Goal: Task Accomplishment & Management: Manage account settings

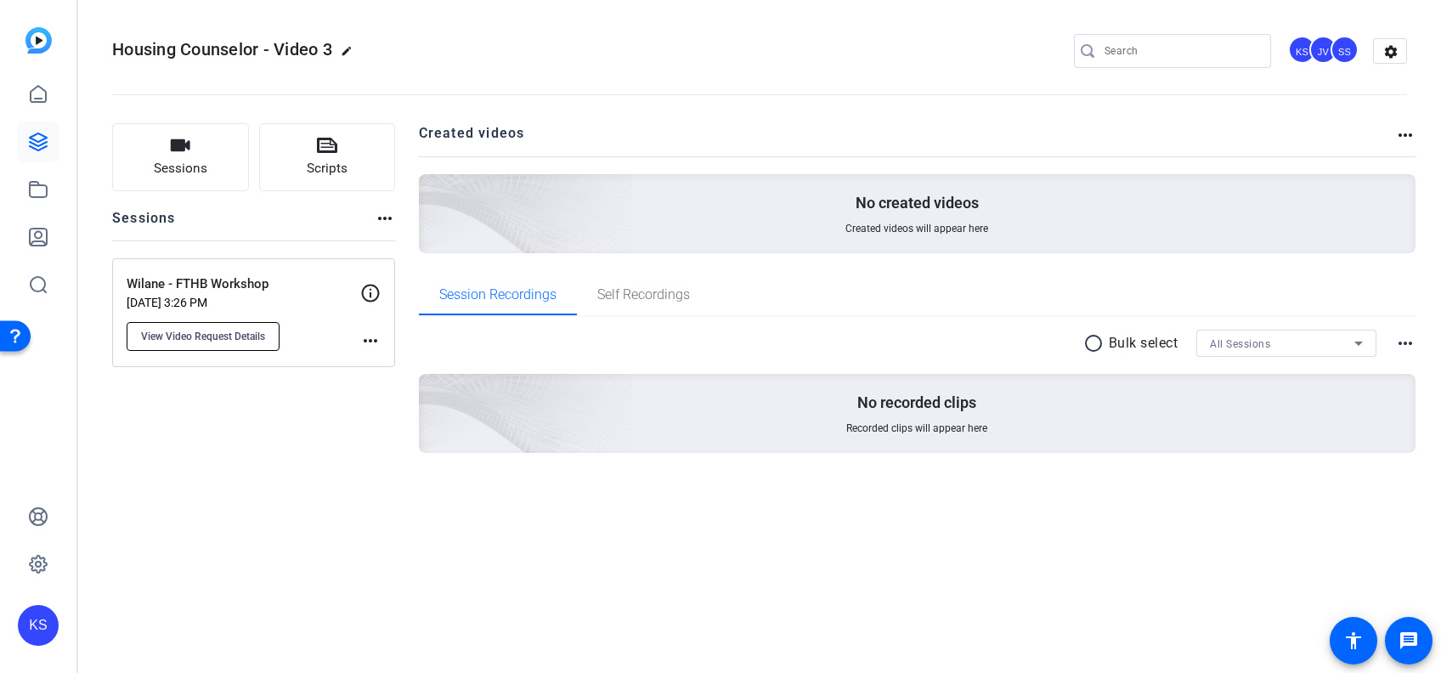
click at [170, 330] on span "View Video Request Details" at bounding box center [203, 337] width 124 height 14
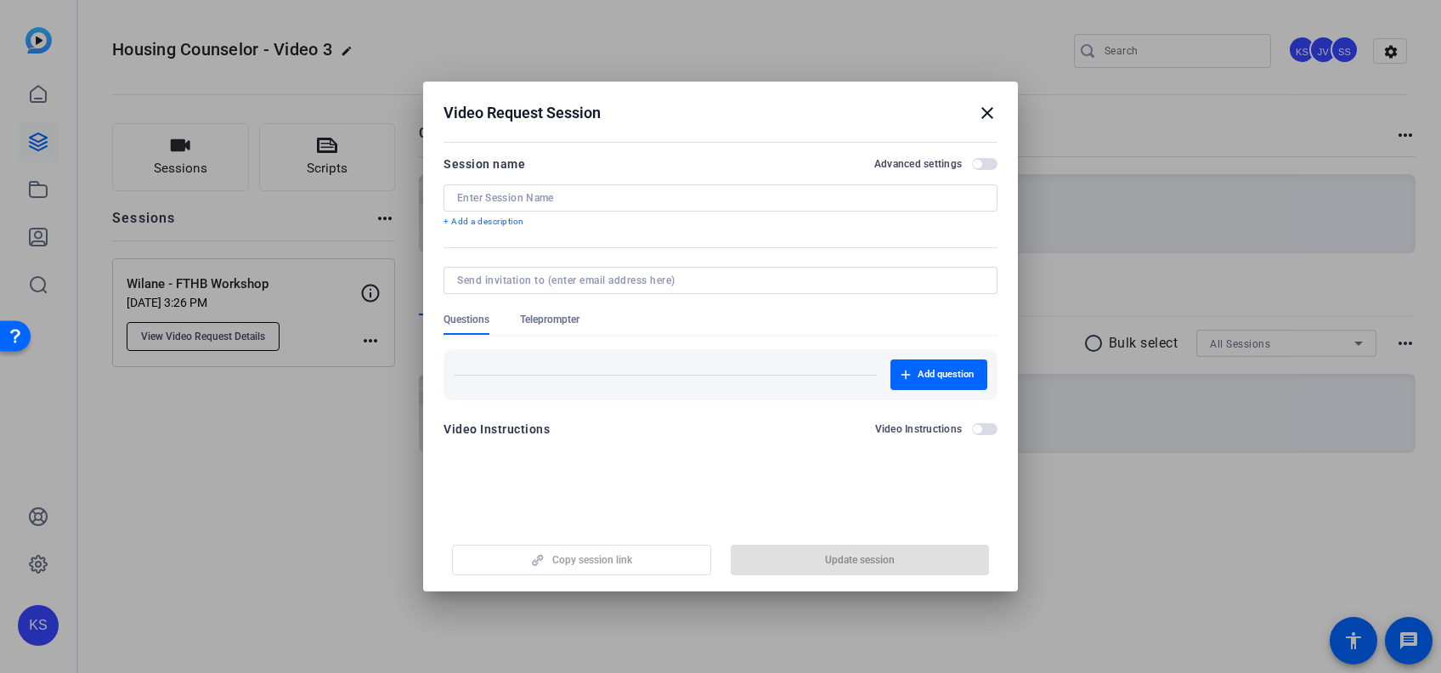
type input "Wilane - FTHB Workshop"
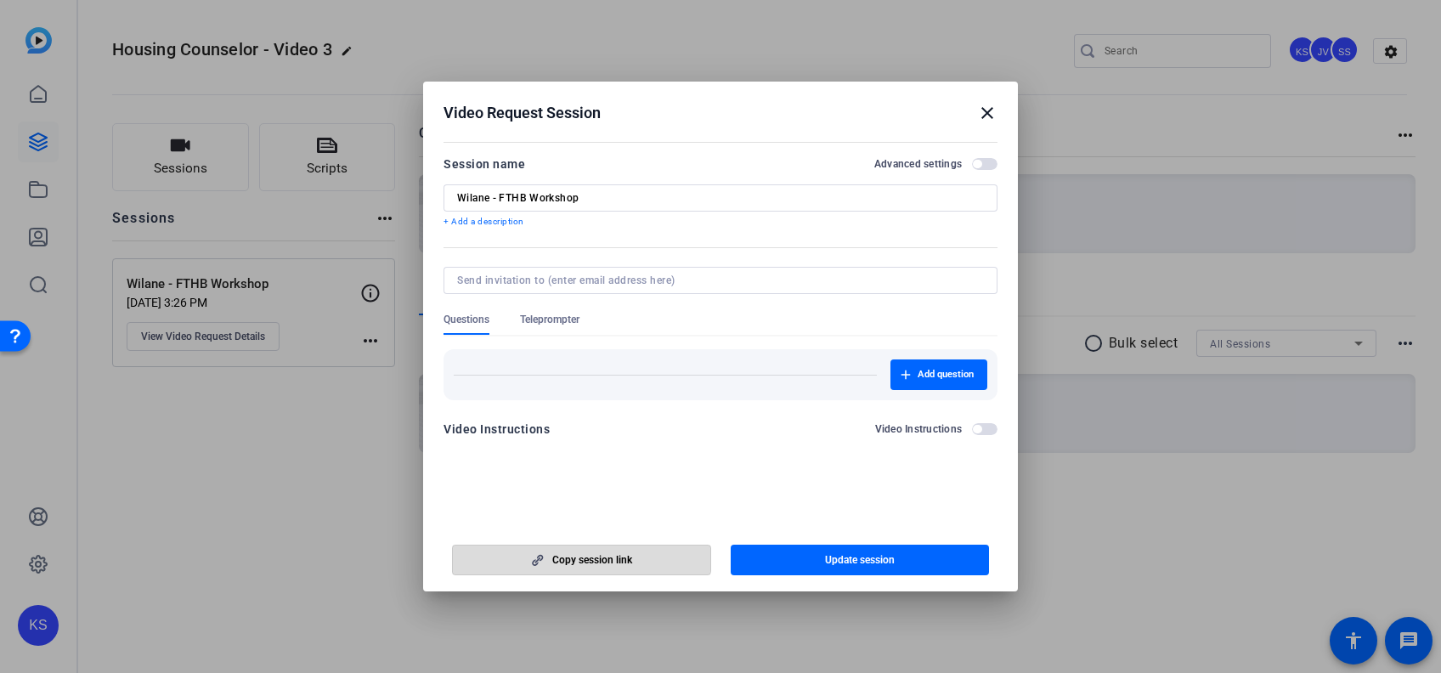
click at [580, 556] on span "Copy session link" at bounding box center [592, 560] width 80 height 14
click at [674, 279] on input at bounding box center [717, 281] width 520 height 14
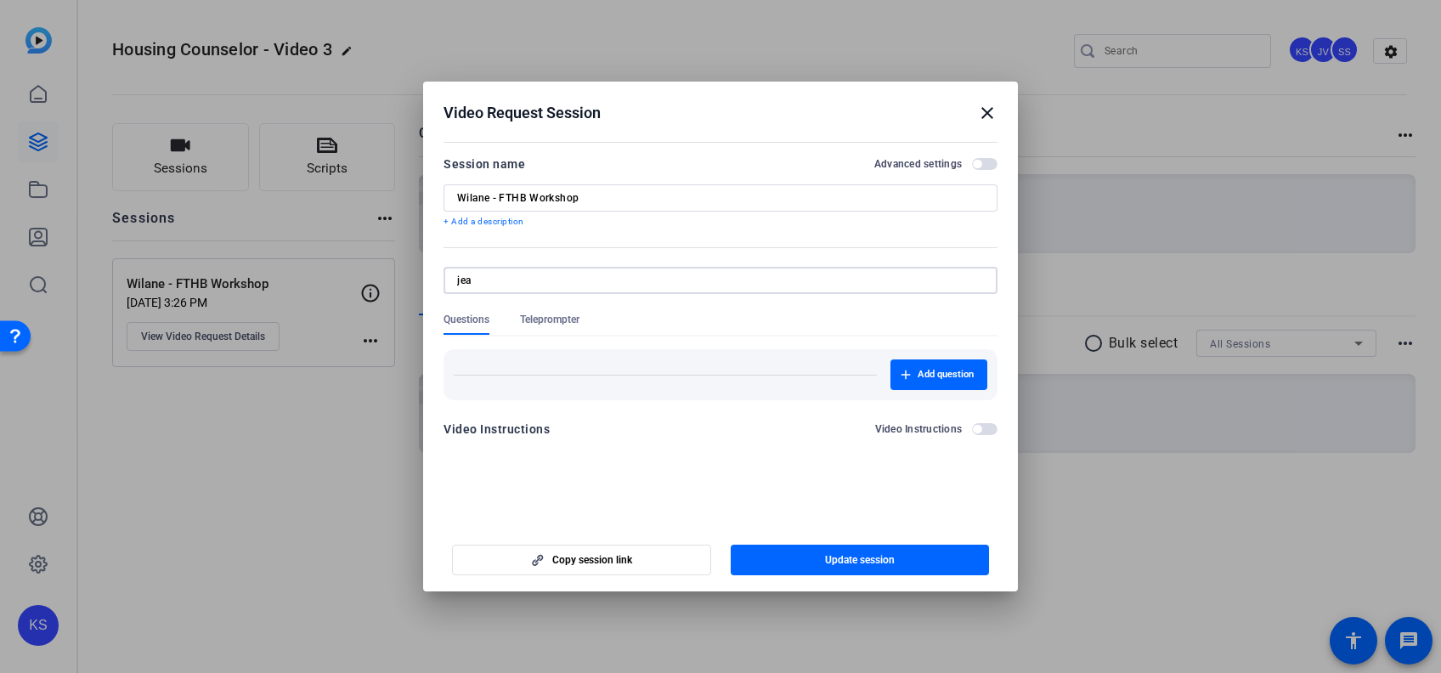
type input "JeanetteV@glcu.org"
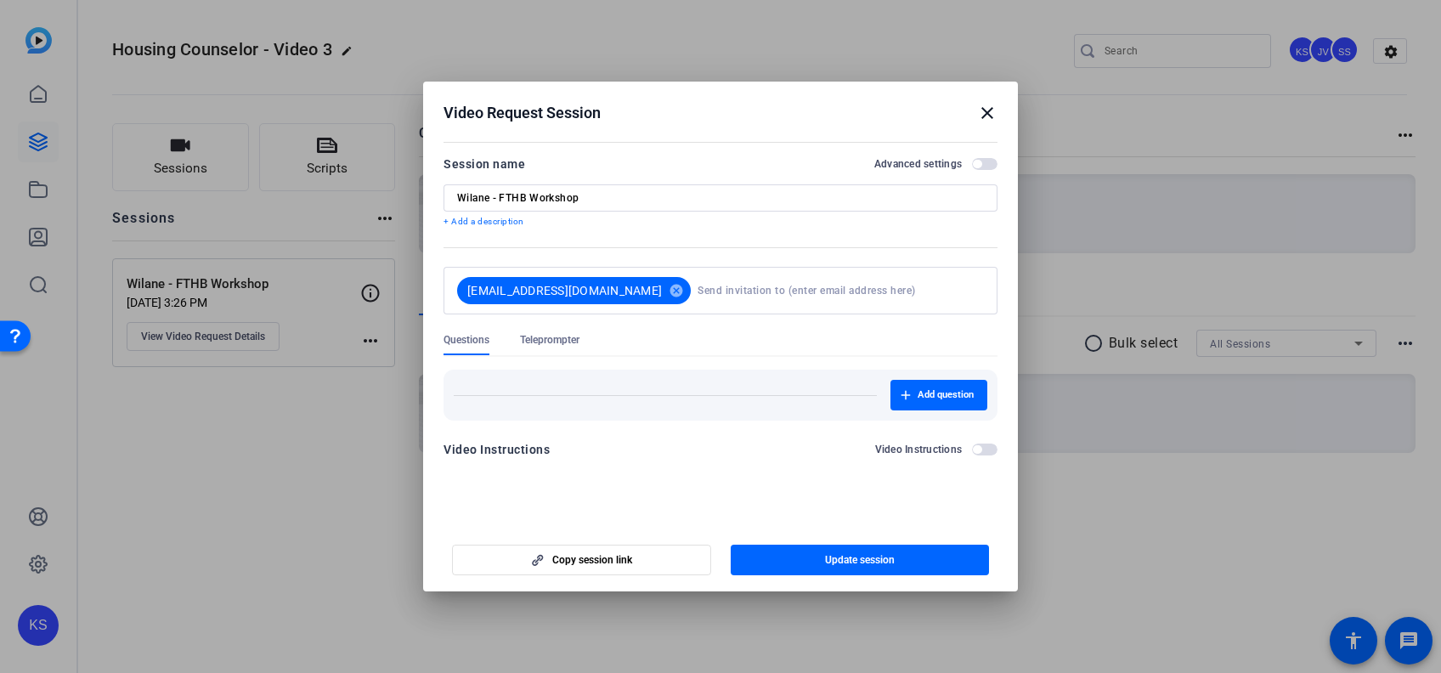
click at [821, 372] on div "Add question" at bounding box center [720, 394] width 554 height 51
click at [817, 556] on span "button" at bounding box center [859, 559] width 259 height 41
click at [544, 337] on span "Teleprompter" at bounding box center [549, 340] width 59 height 14
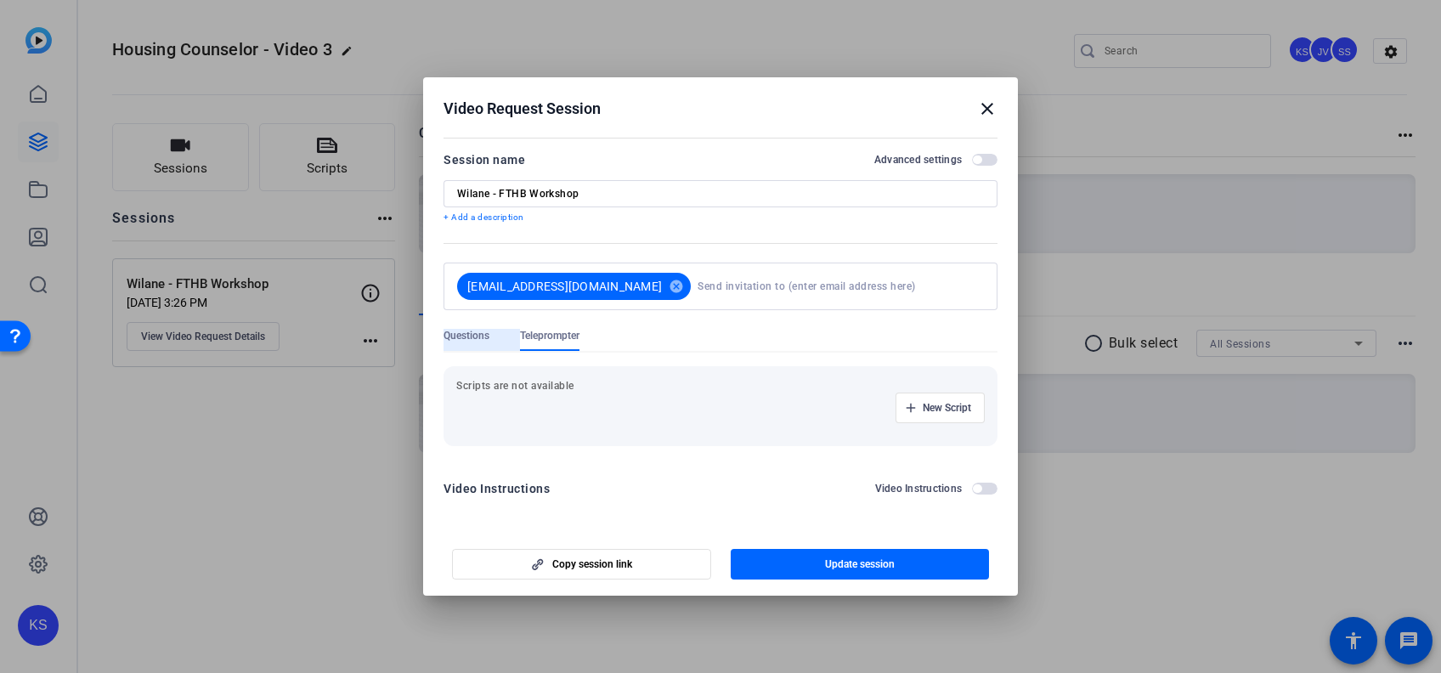
click at [469, 333] on span "Questions" at bounding box center [466, 336] width 46 height 14
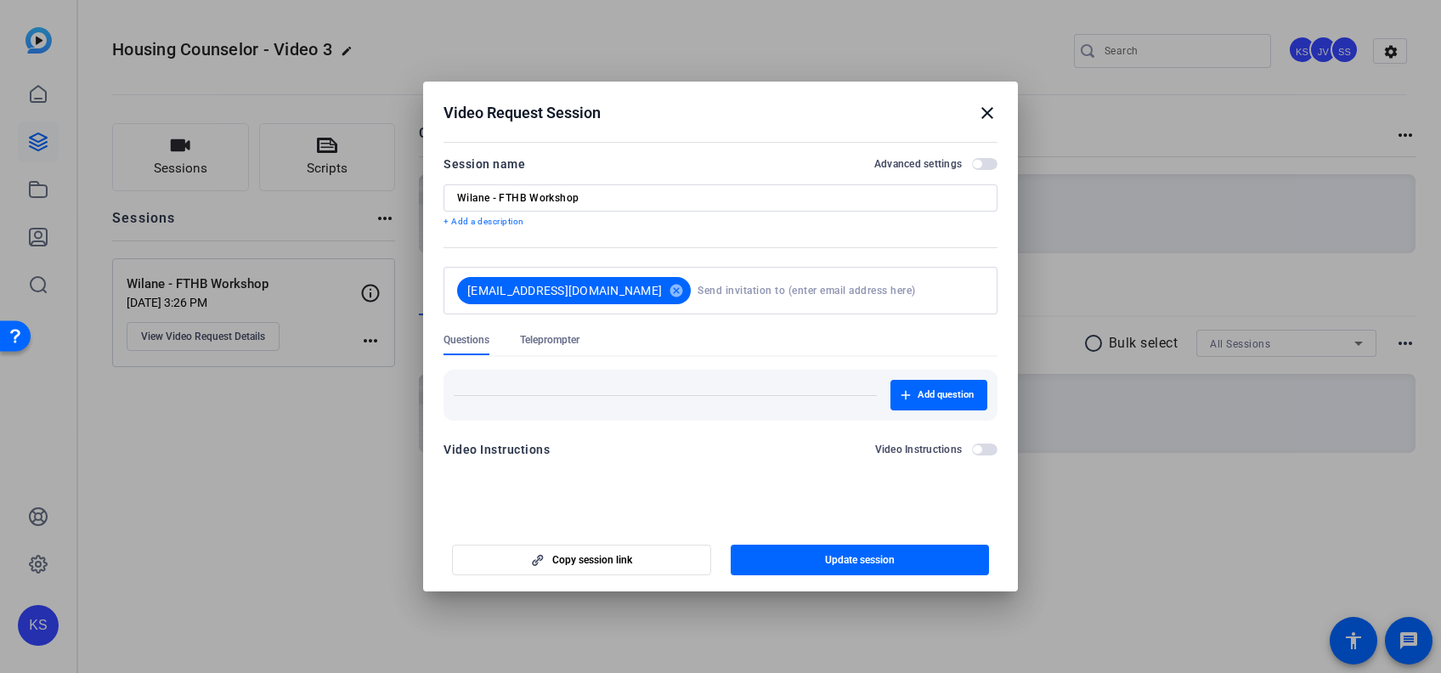
click at [727, 295] on input at bounding box center [836, 291] width 279 height 34
type input "[EMAIL_ADDRESS][DOMAIN_NAME]"
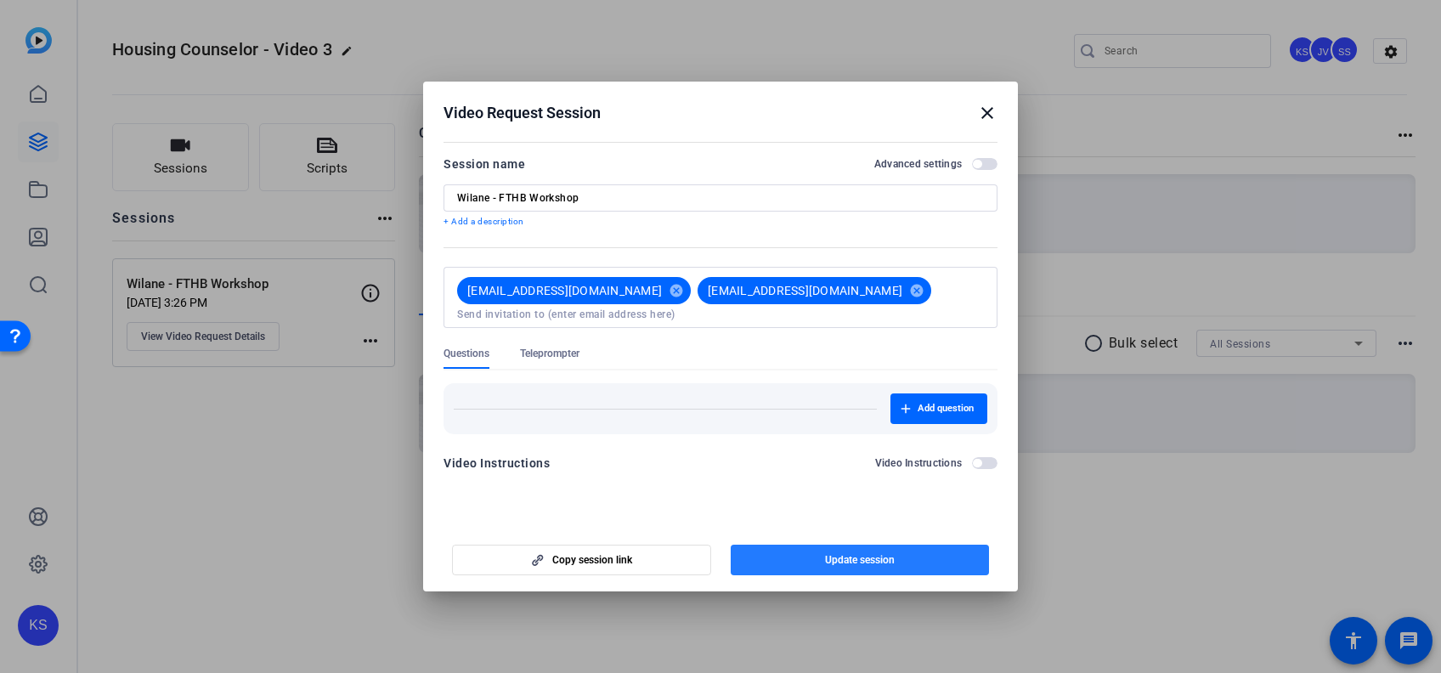
click at [825, 566] on span "Update session" at bounding box center [860, 560] width 70 height 14
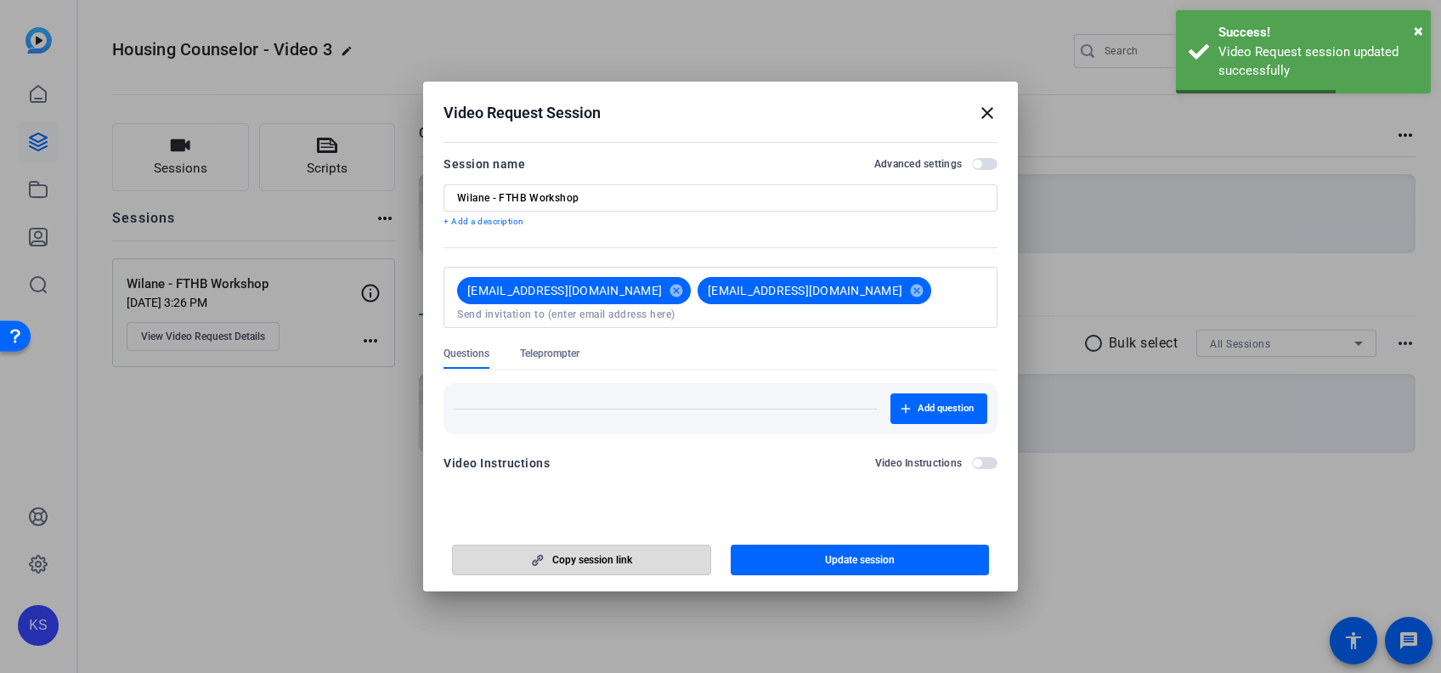
click at [572, 554] on span "Copy session link" at bounding box center [592, 560] width 80 height 14
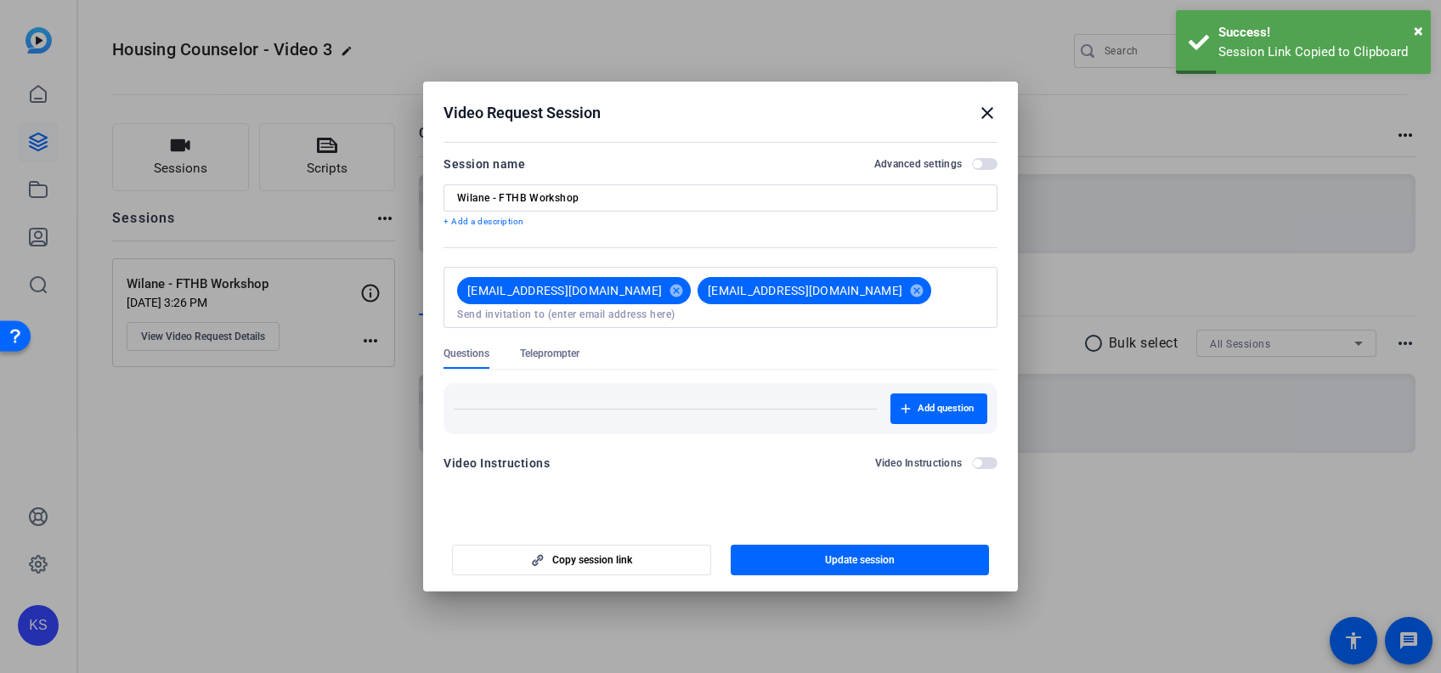
click at [341, 512] on div at bounding box center [720, 336] width 1441 height 673
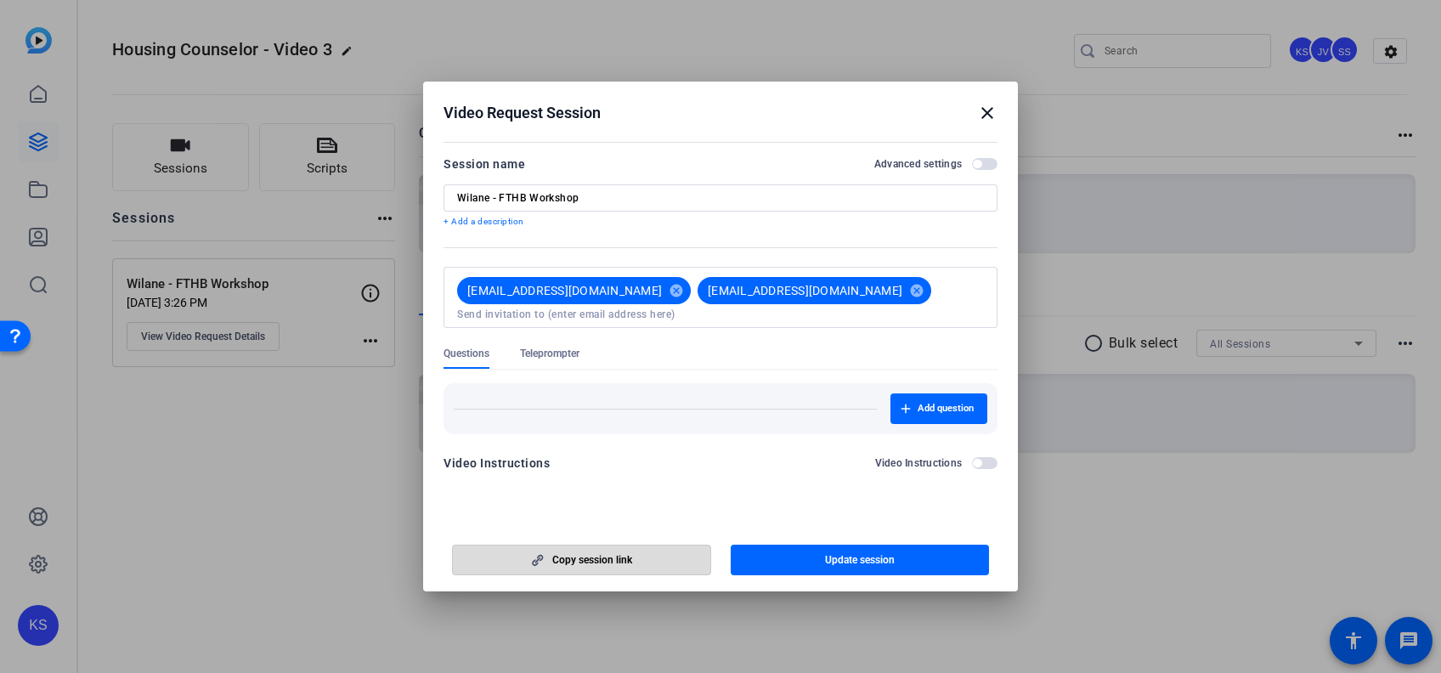
click at [599, 557] on span "Copy session link" at bounding box center [592, 560] width 80 height 14
click at [989, 105] on mat-icon "close" at bounding box center [987, 113] width 20 height 20
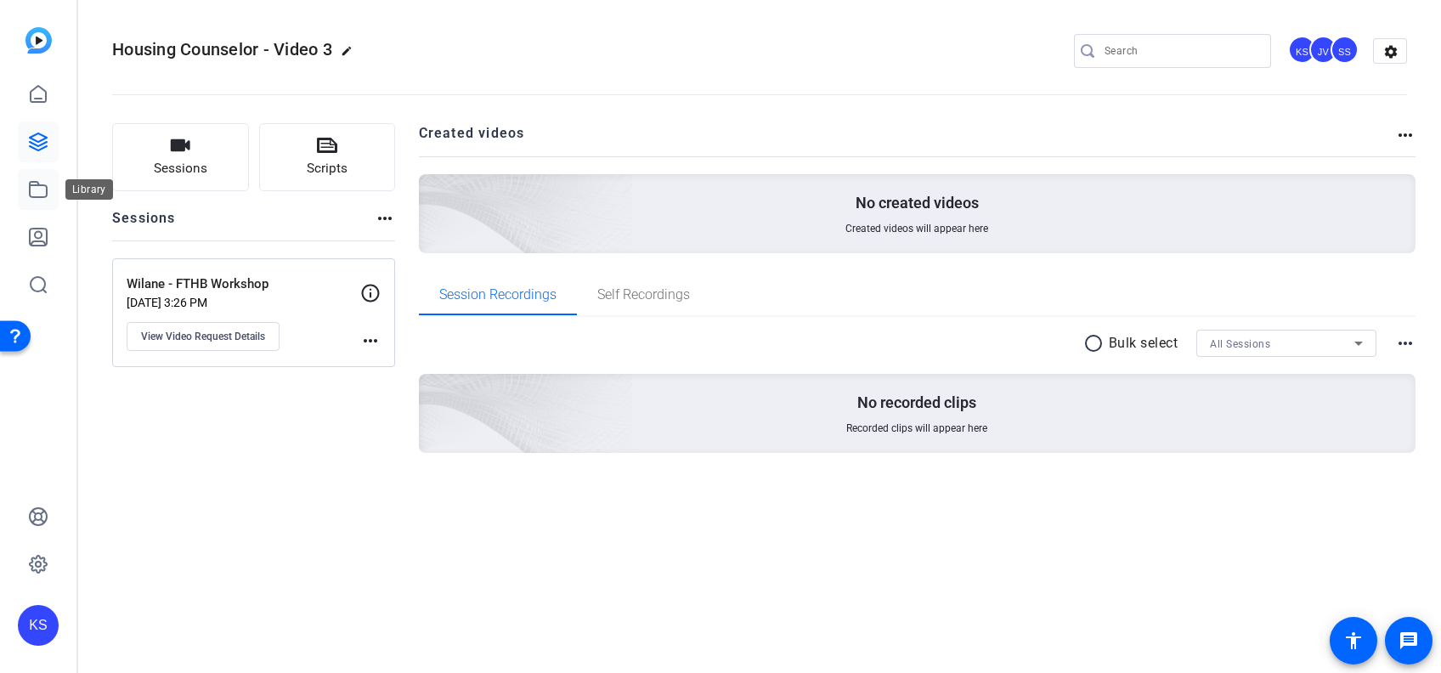
click at [30, 185] on icon at bounding box center [38, 189] width 17 height 15
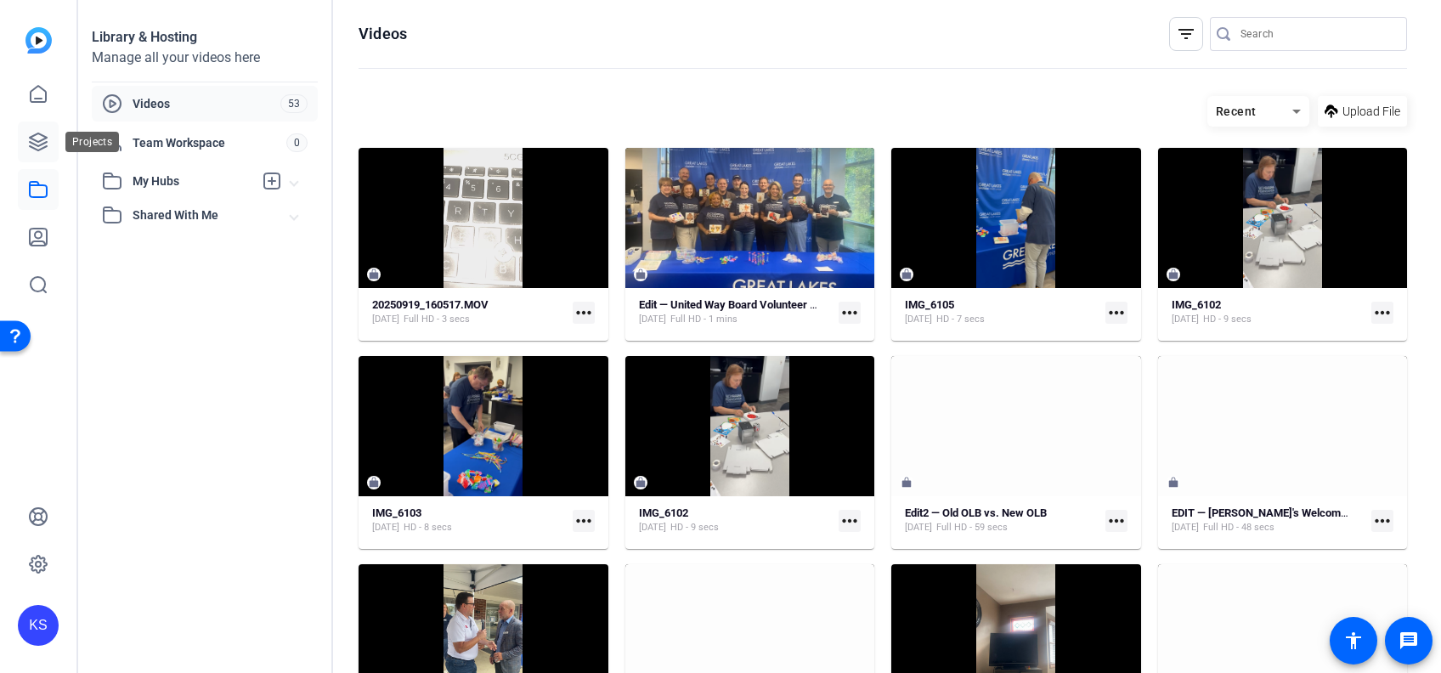
click at [35, 141] on icon at bounding box center [38, 141] width 17 height 17
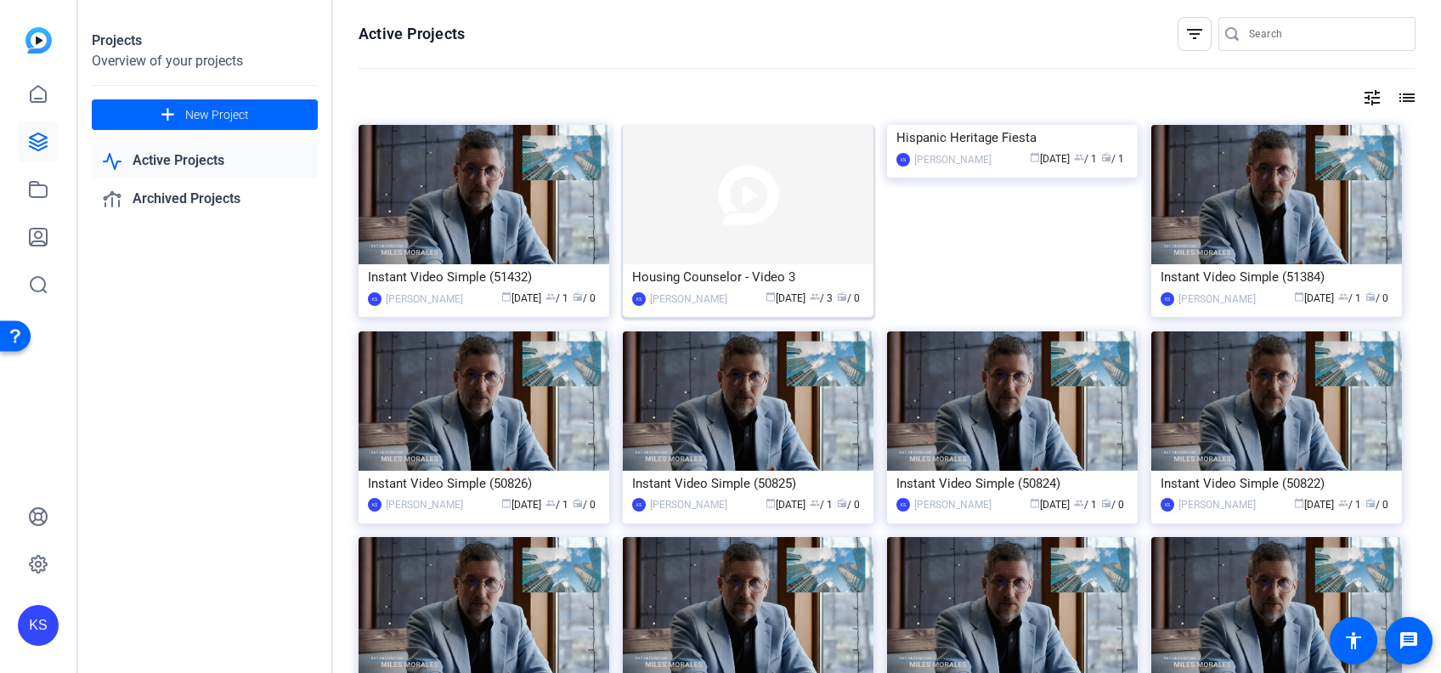
click at [778, 246] on img at bounding box center [748, 194] width 251 height 139
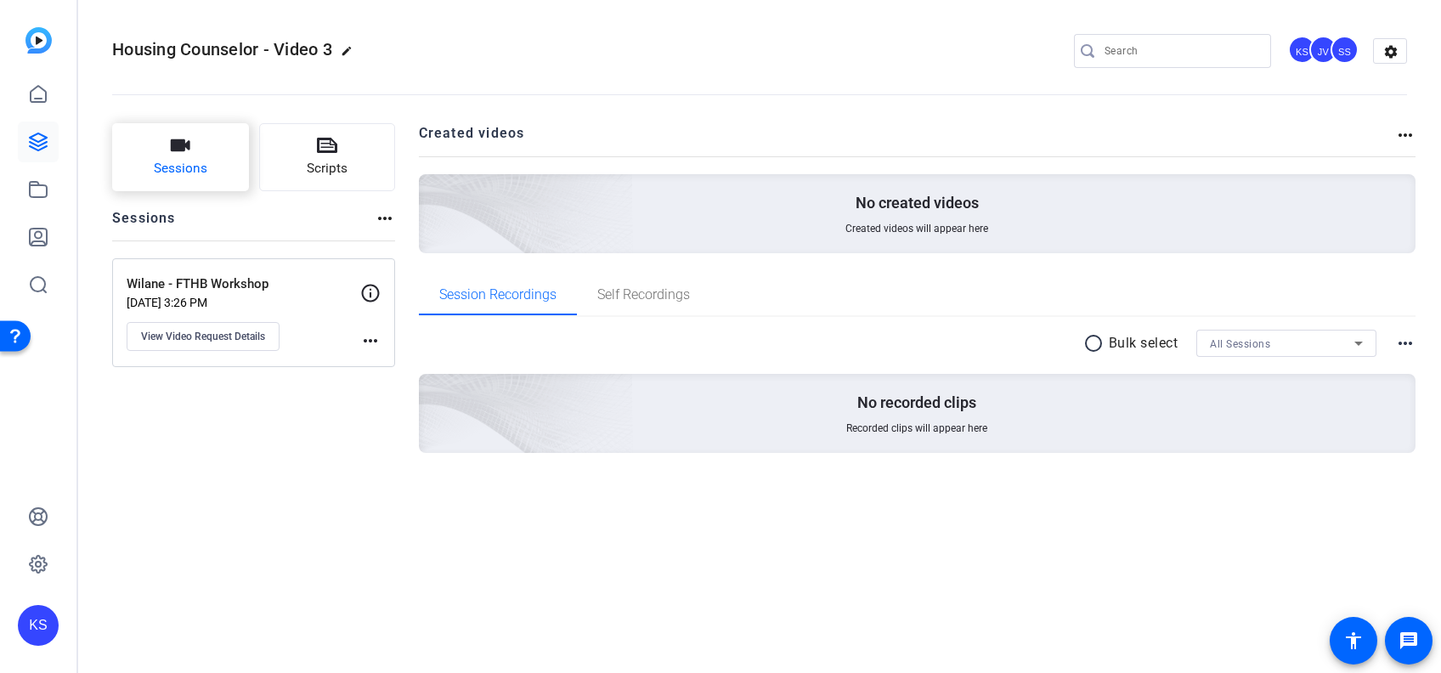
click at [199, 159] on span "Sessions" at bounding box center [181, 169] width 54 height 20
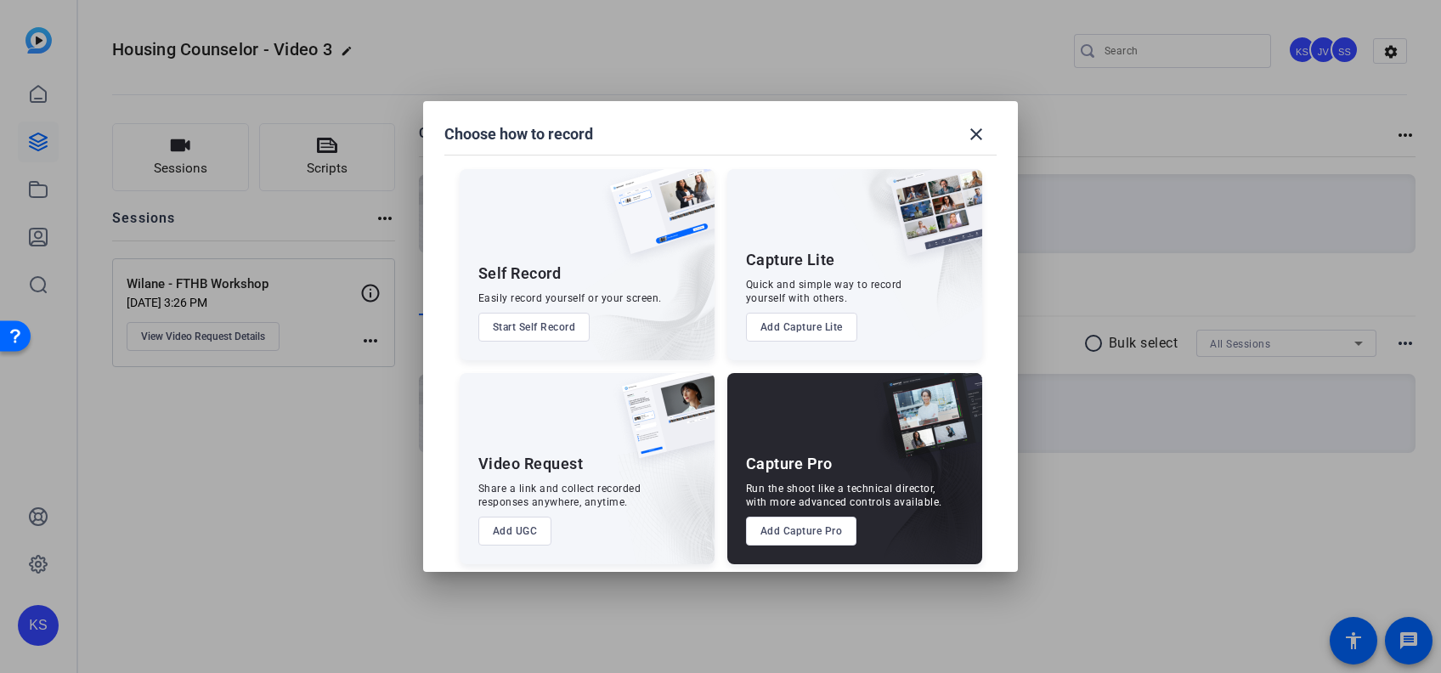
click at [792, 535] on button "Add Capture Pro" at bounding box center [801, 530] width 111 height 29
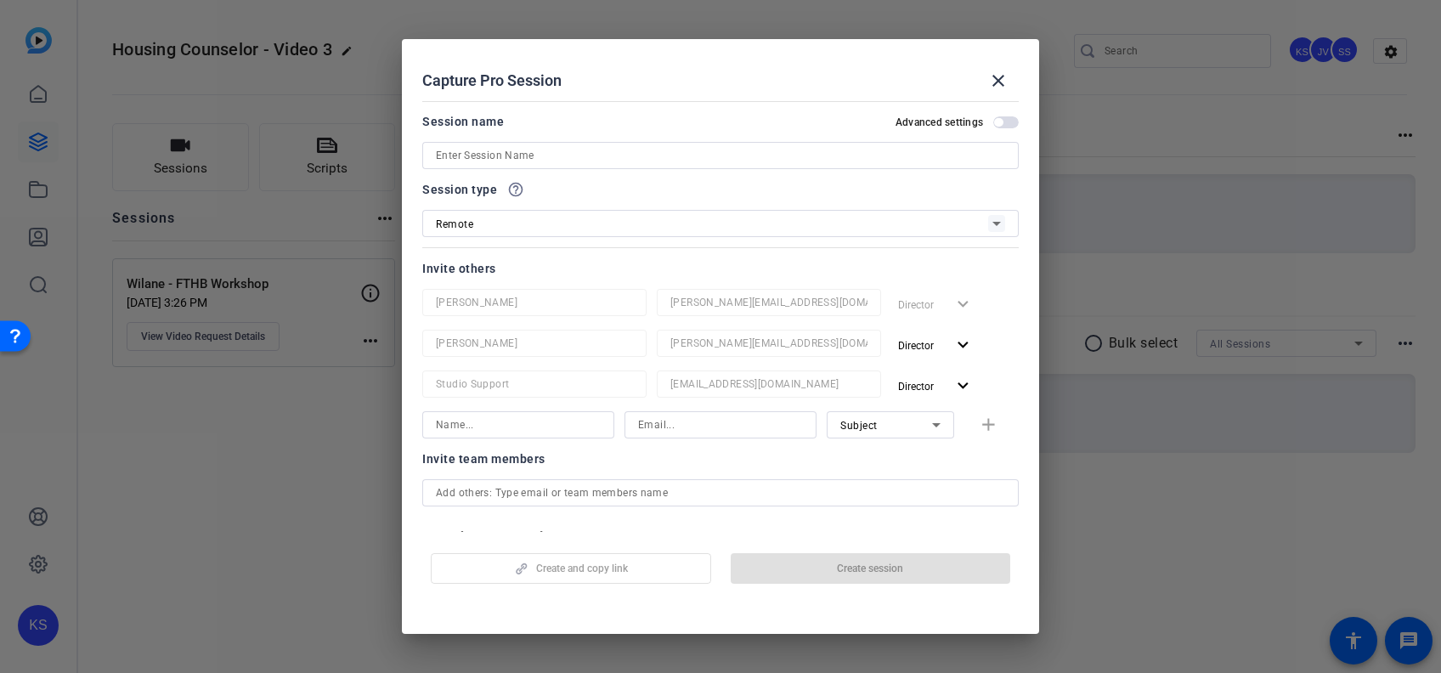
click at [659, 156] on input at bounding box center [720, 155] width 569 height 20
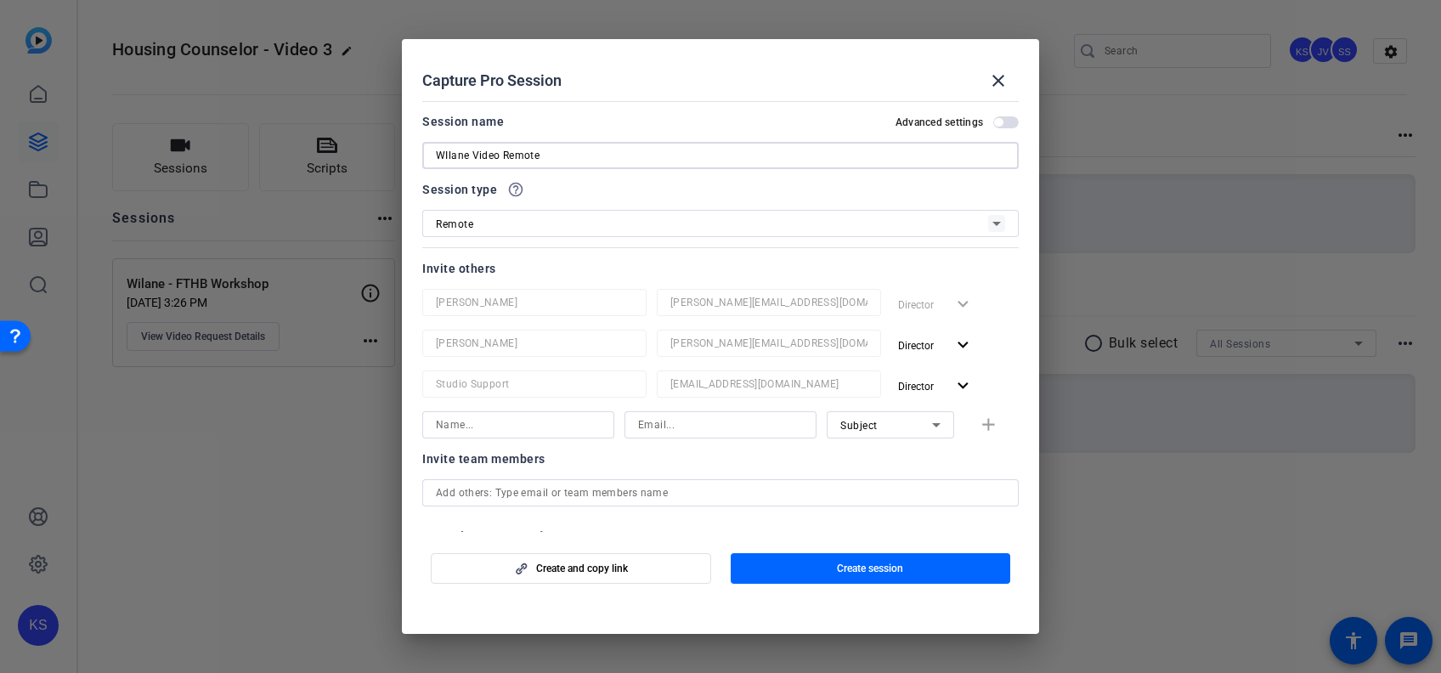
type input "WIlane Video Remote"
click at [580, 423] on input at bounding box center [518, 425] width 165 height 20
type input "[PERSON_NAME]"
click at [692, 422] on input at bounding box center [720, 425] width 165 height 20
type input "[EMAIL_ADDRESS][DOMAIN_NAME]"
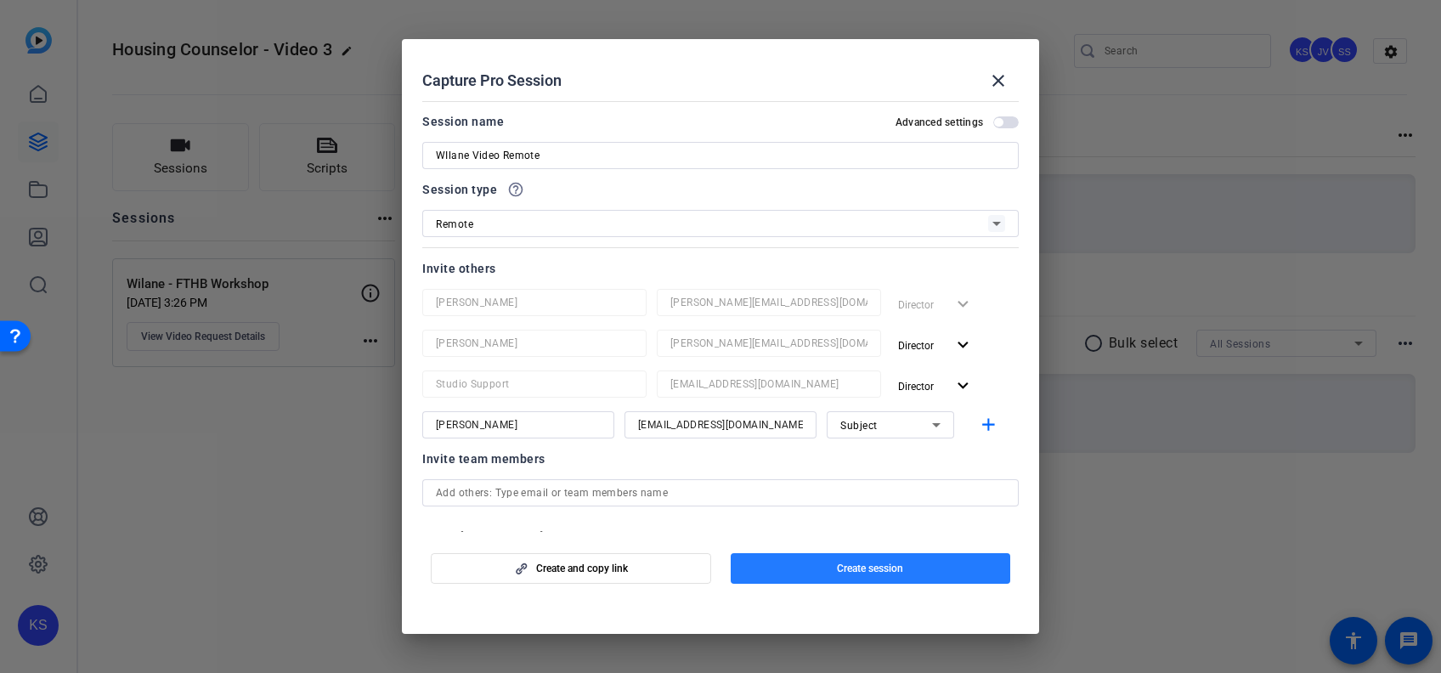
click at [820, 559] on span "button" at bounding box center [870, 568] width 280 height 41
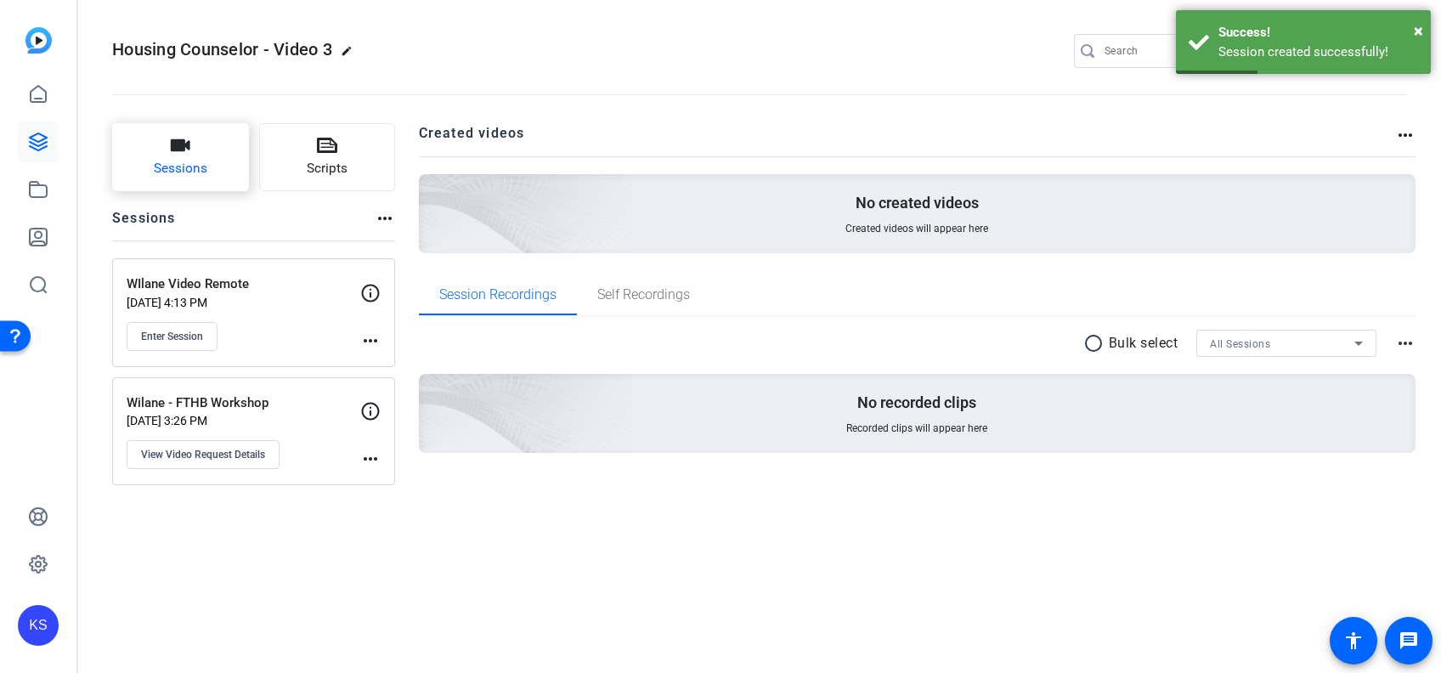
click at [183, 155] on icon "button" at bounding box center [180, 145] width 20 height 20
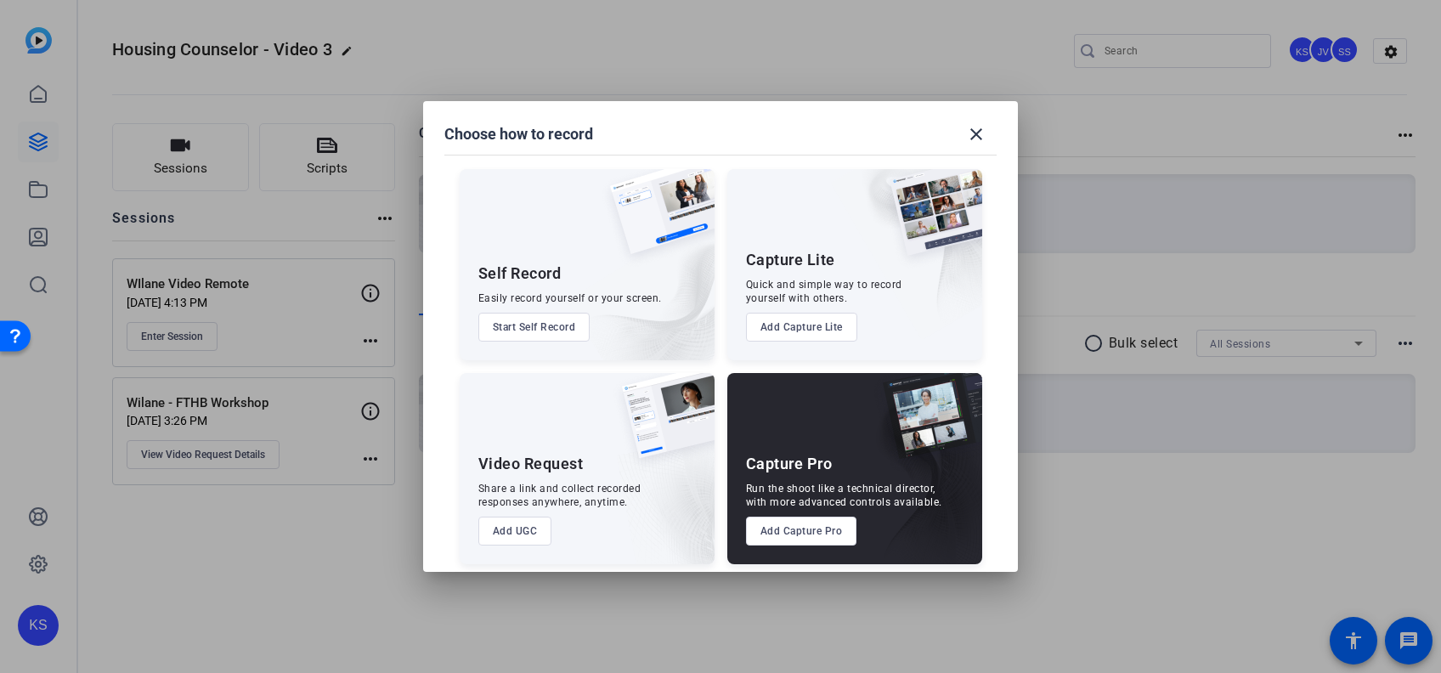
click at [175, 329] on div at bounding box center [720, 336] width 1441 height 673
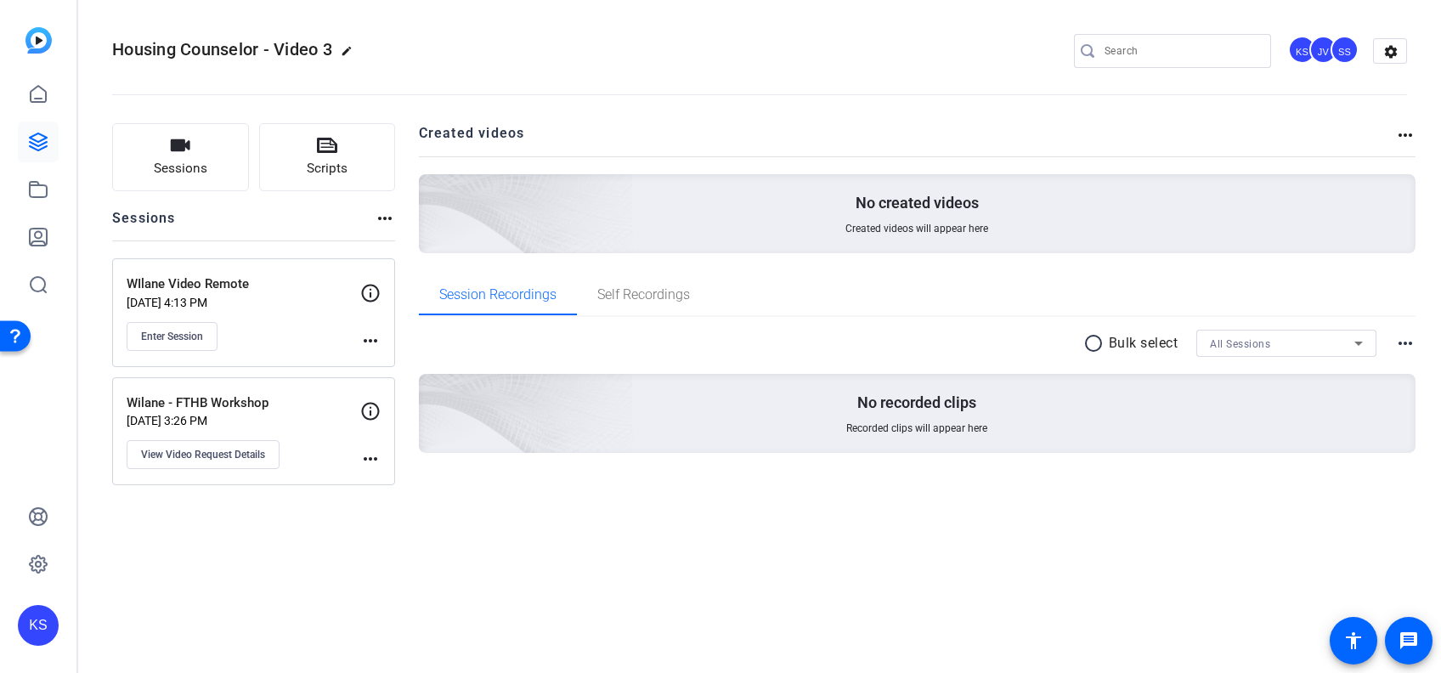
click at [175, 330] on span "Enter Session" at bounding box center [172, 337] width 62 height 14
click at [371, 339] on mat-icon "more_horiz" at bounding box center [370, 340] width 20 height 20
click at [360, 344] on div at bounding box center [720, 336] width 1441 height 673
click at [188, 330] on span "Enter Session" at bounding box center [172, 337] width 62 height 14
click at [289, 420] on p "Sep 19, 2025 @ 3:26 PM" at bounding box center [244, 421] width 234 height 14
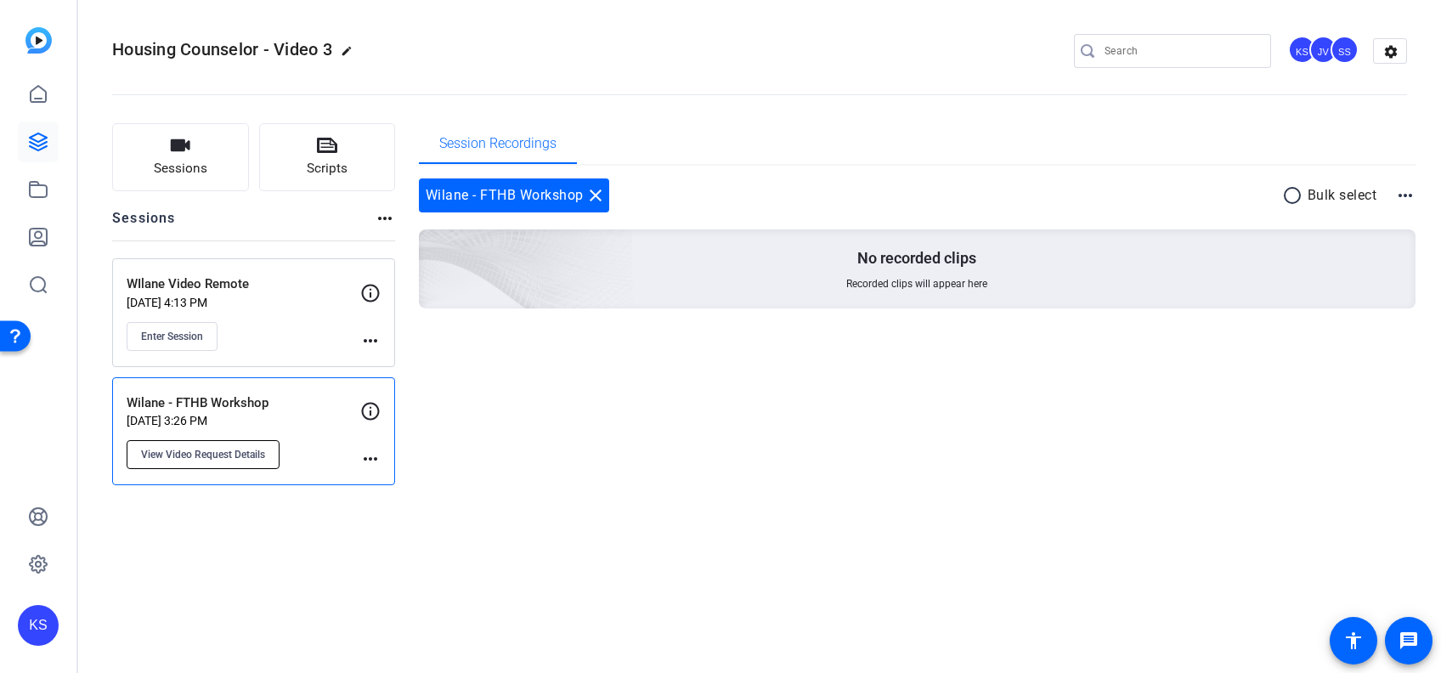
click at [213, 450] on span "View Video Request Details" at bounding box center [203, 455] width 124 height 14
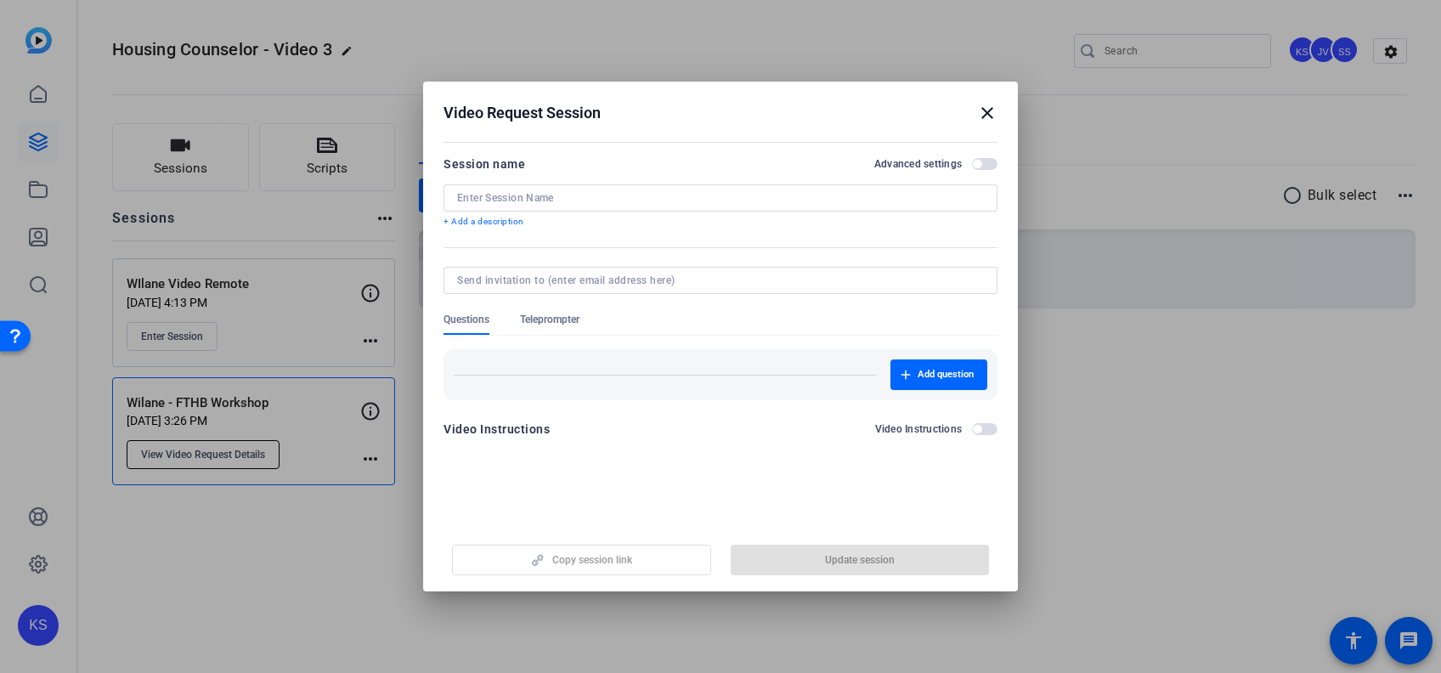
type input "Wilane - FTHB Workshop"
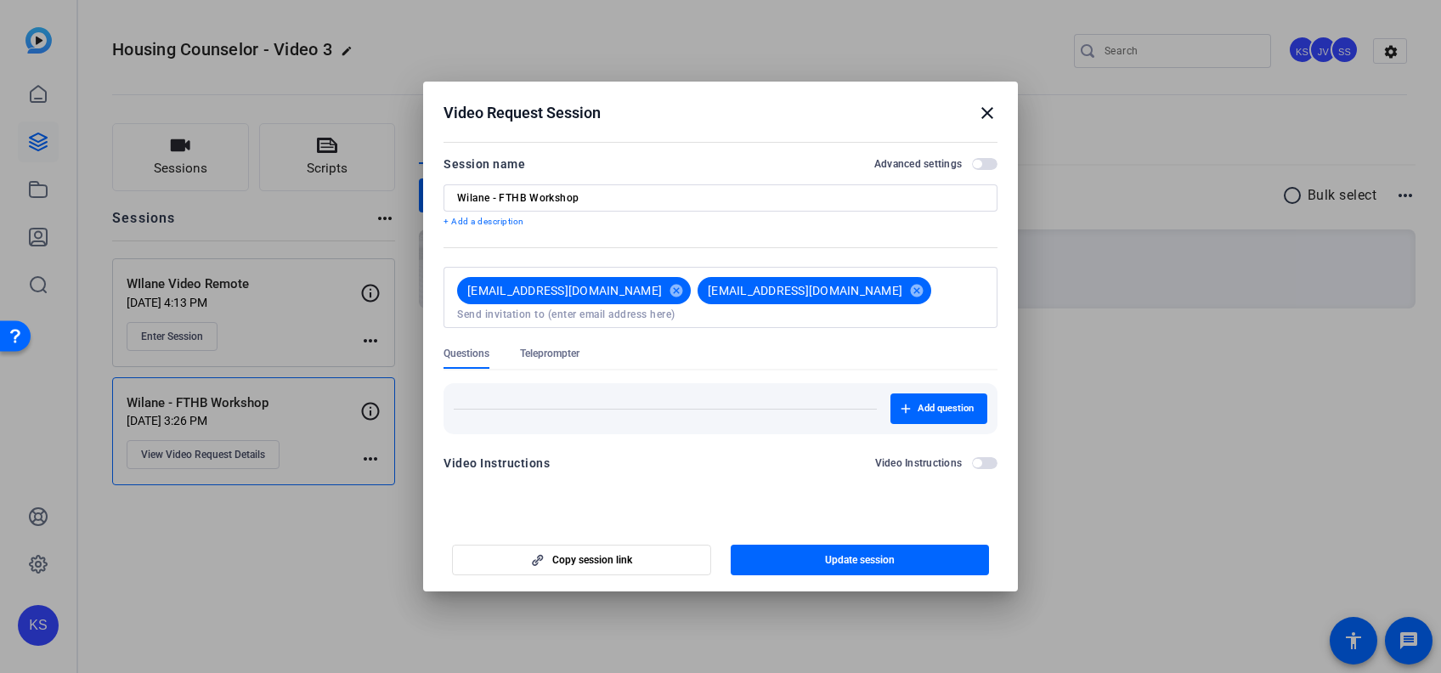
click at [1136, 489] on div at bounding box center [720, 336] width 1441 height 673
click at [985, 116] on mat-icon "close" at bounding box center [987, 113] width 20 height 20
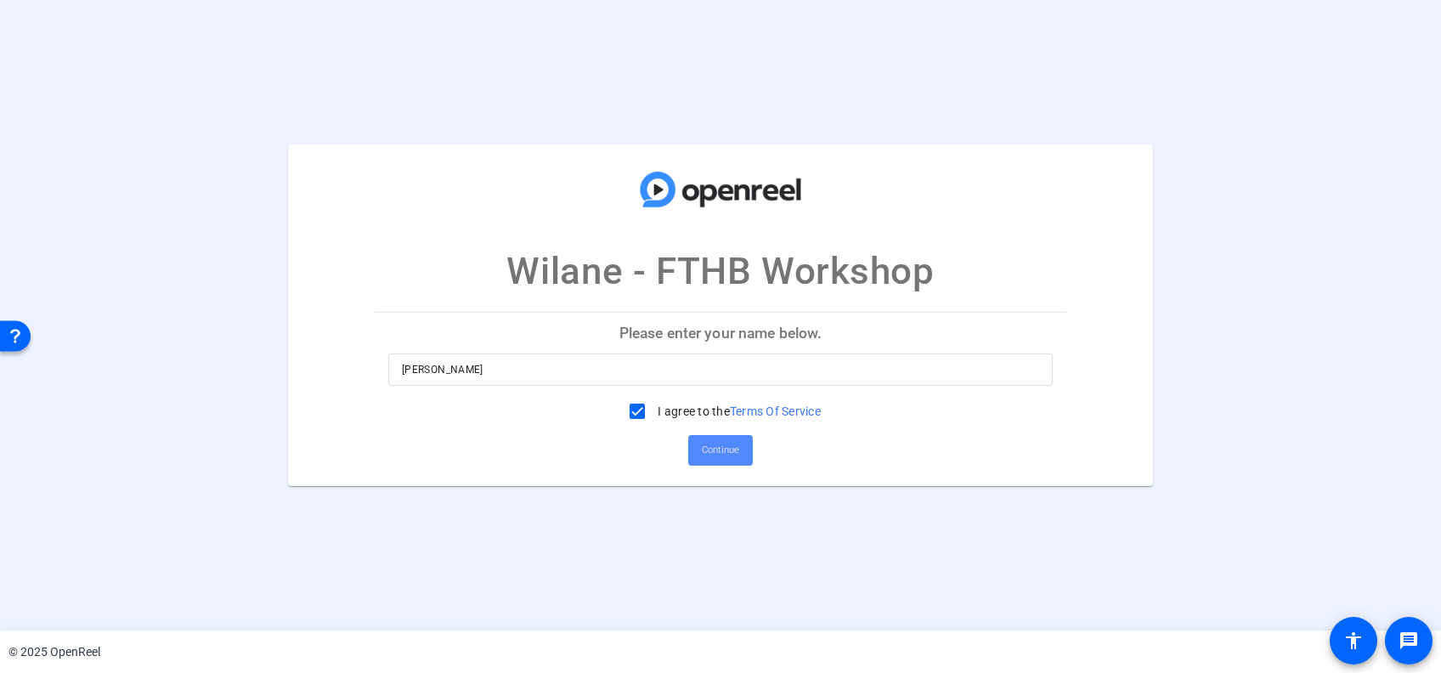
click at [713, 446] on span "Continue" at bounding box center [720, 449] width 37 height 25
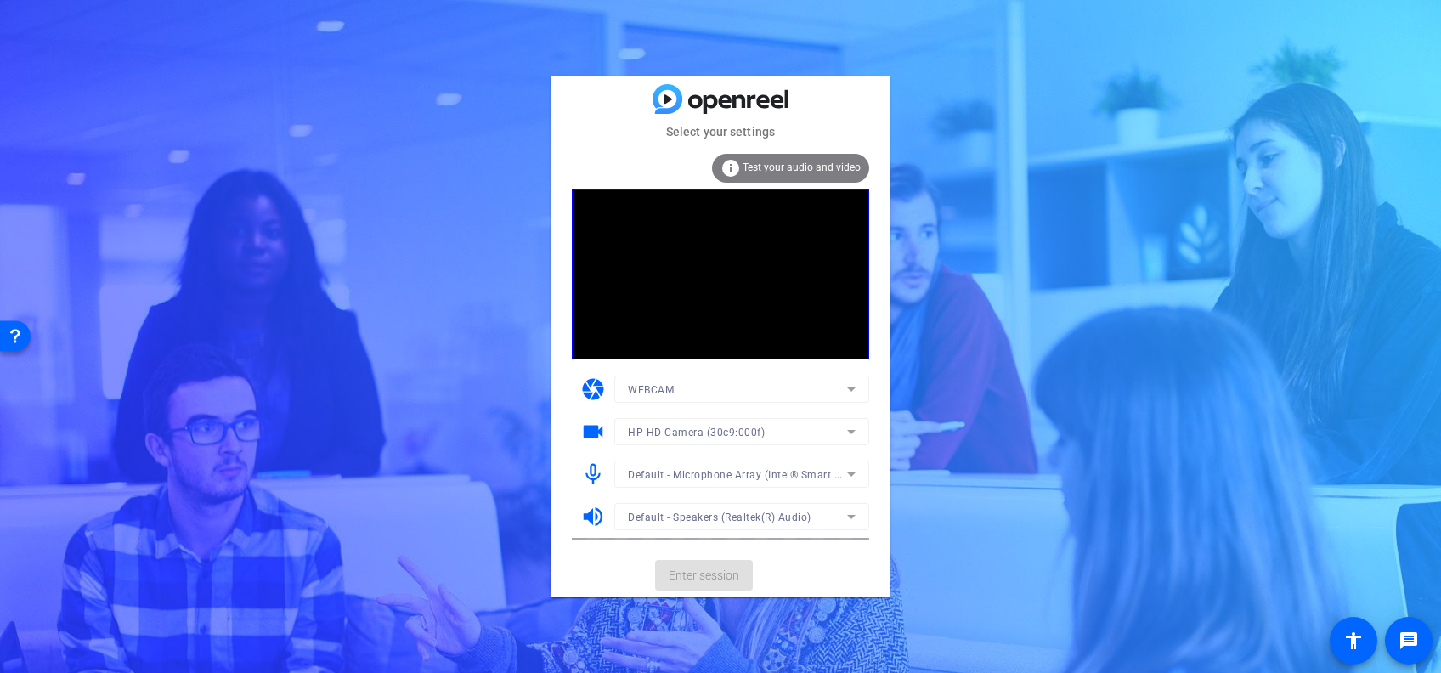
click at [702, 578] on mat-card-actions "Enter session" at bounding box center [720, 575] width 340 height 44
click at [703, 573] on span "Enter session" at bounding box center [703, 576] width 70 height 18
click at [691, 571] on span "Enter session" at bounding box center [703, 576] width 70 height 18
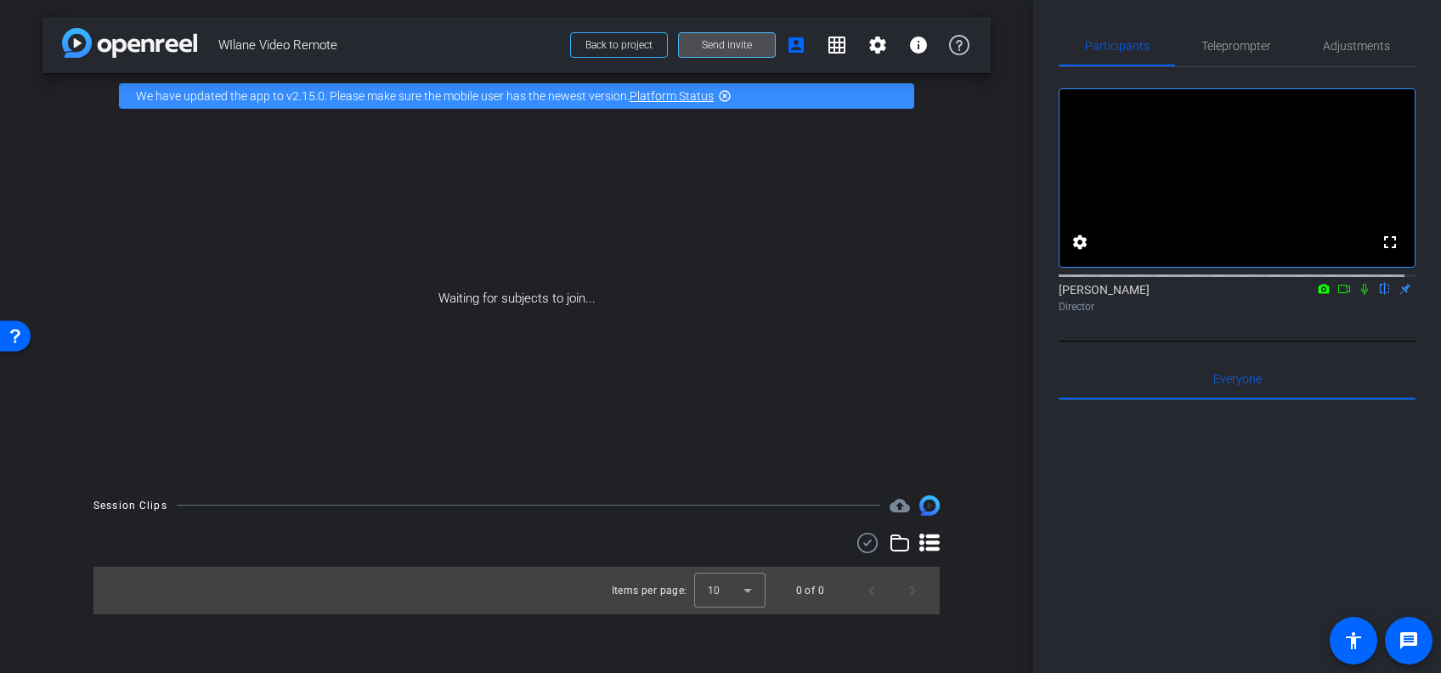
click at [730, 42] on span "Send invite" at bounding box center [727, 45] width 50 height 14
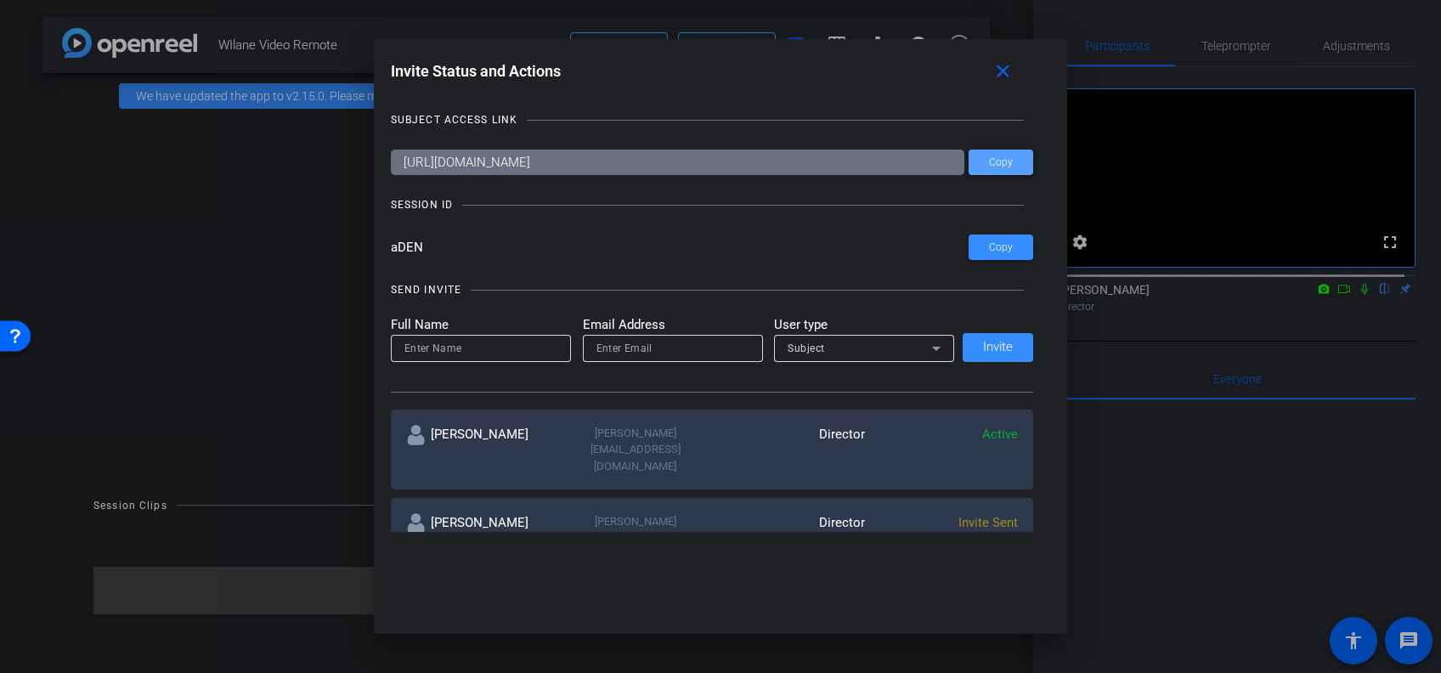
click at [999, 156] on span "Copy" at bounding box center [1001, 162] width 24 height 13
click at [494, 352] on input at bounding box center [480, 348] width 153 height 20
type input "[PERSON_NAME]"
type input "[EMAIL_ADDRESS][DOMAIN_NAME]"
click at [994, 342] on span "Invite" at bounding box center [998, 347] width 30 height 13
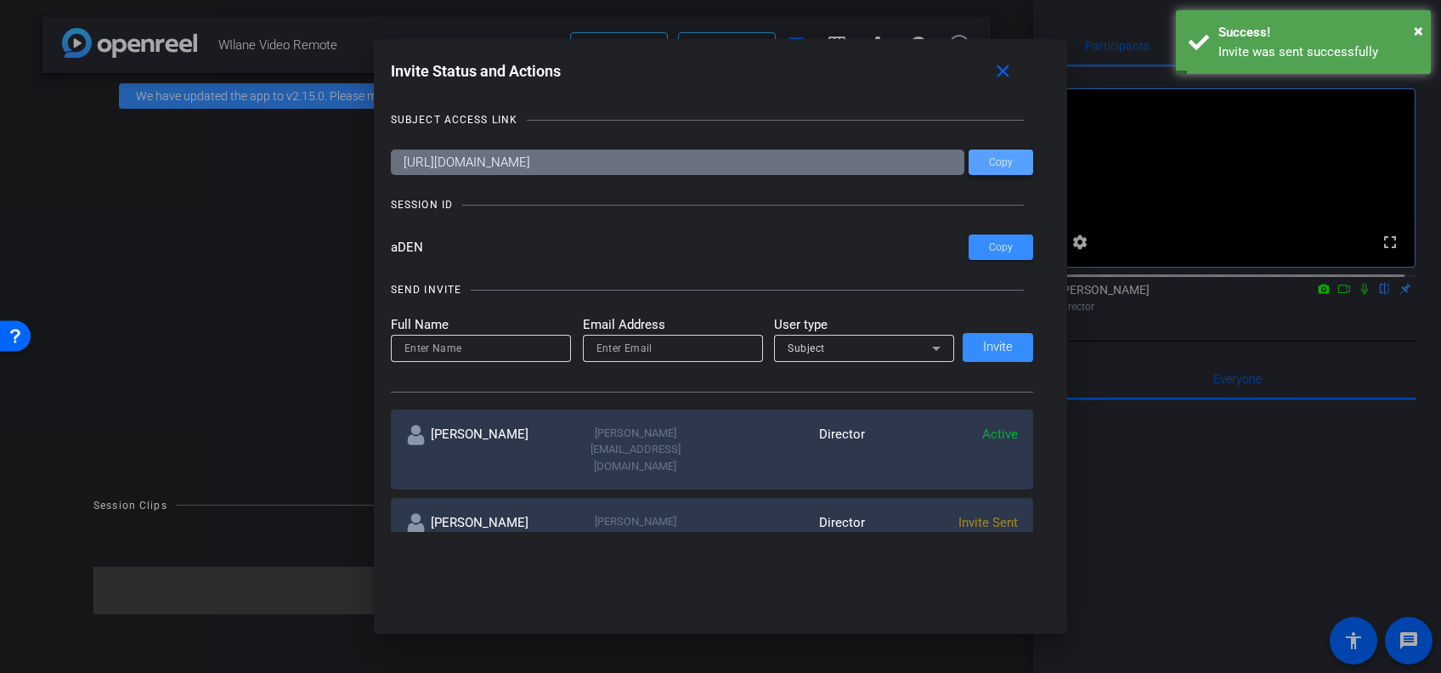
click at [1001, 163] on span "Copy" at bounding box center [1001, 162] width 24 height 13
